Goal: Find specific page/section: Find specific page/section

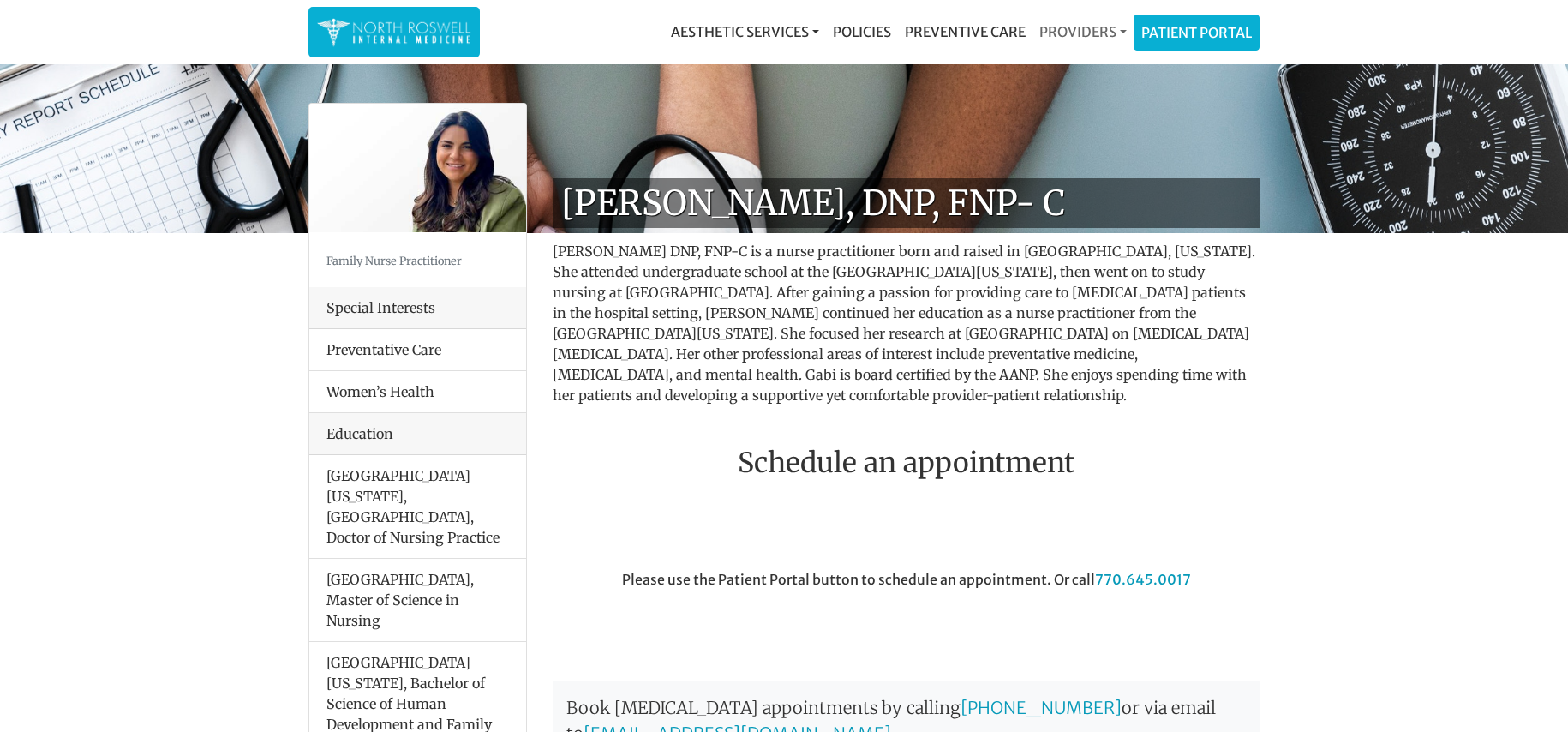
click at [1086, 27] on link "Providers" at bounding box center [1084, 31] width 101 height 34
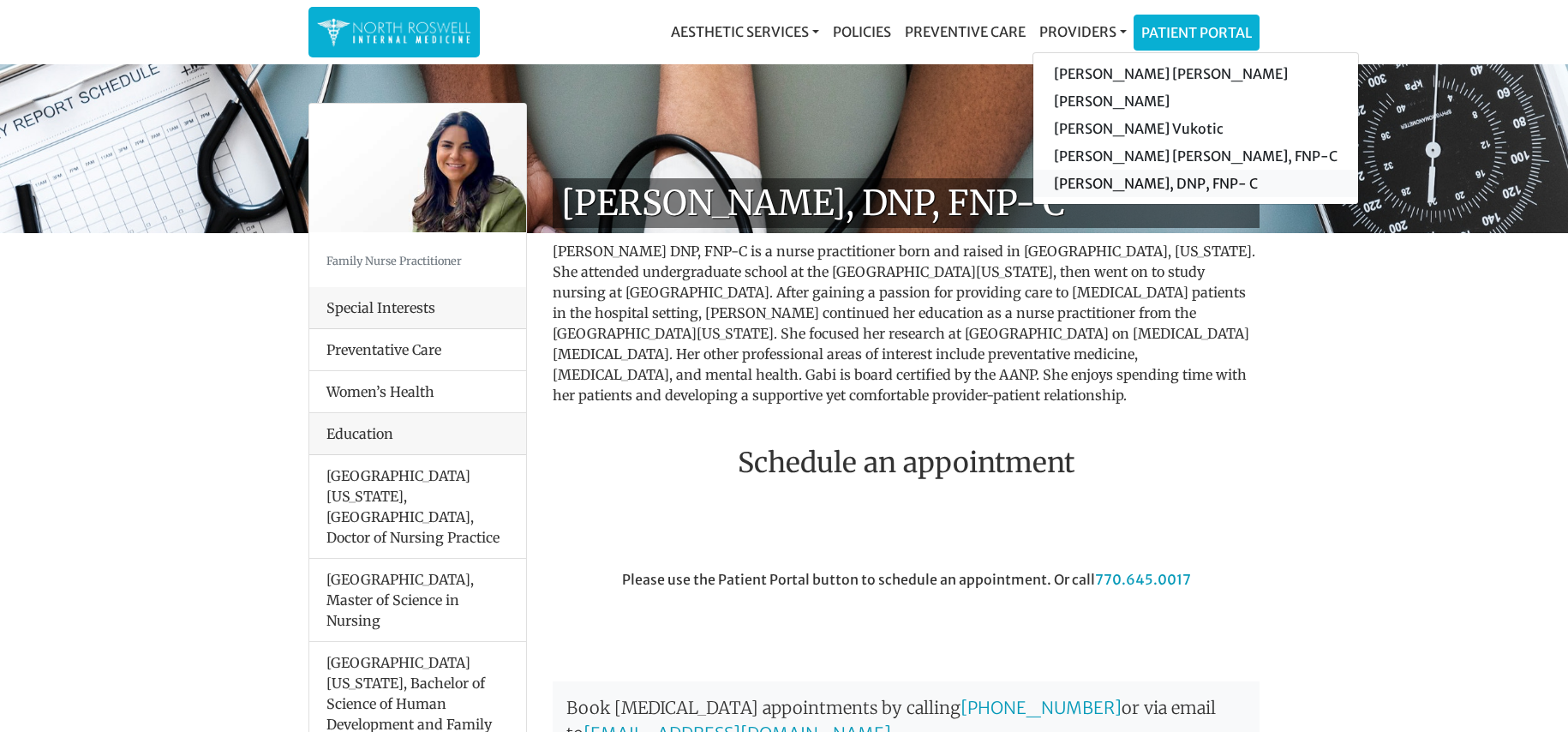
click at [1094, 185] on link "[PERSON_NAME], DNP, FNP- C" at bounding box center [1195, 183] width 325 height 27
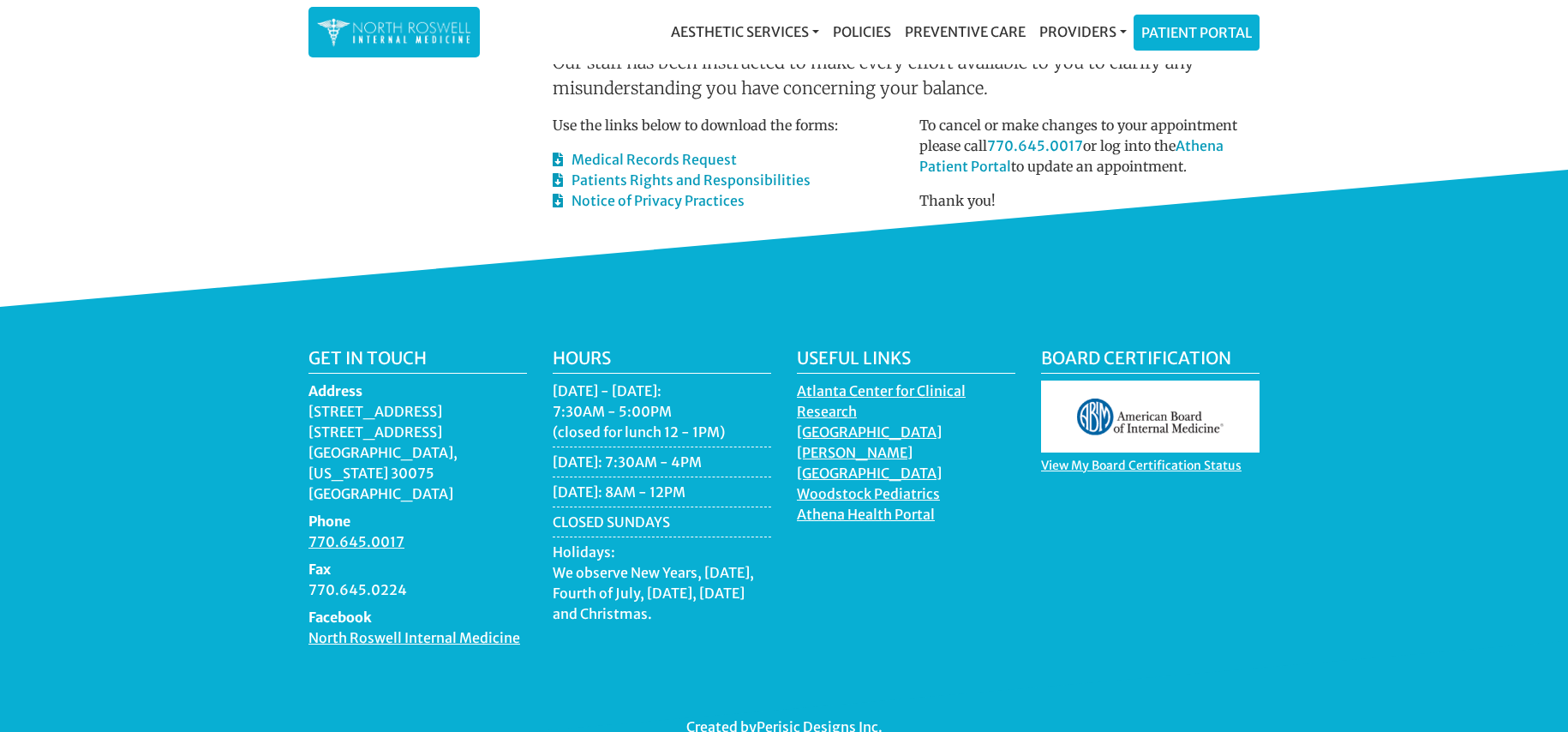
scroll to position [895, 0]
